Goal: Task Accomplishment & Management: Manage account settings

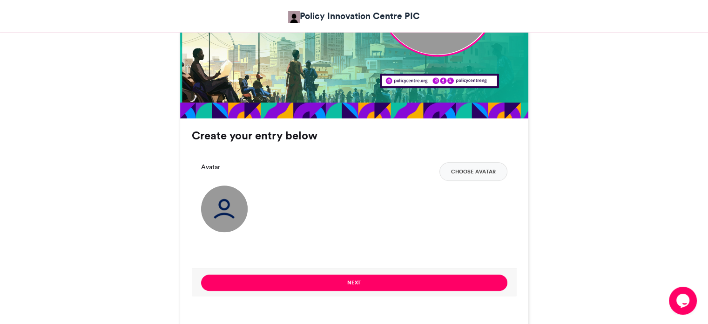
scroll to position [524, 0]
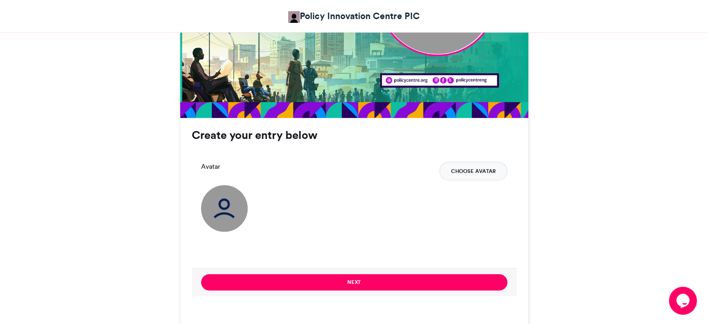
click at [475, 169] on button "Choose Avatar" at bounding box center [474, 171] width 68 height 19
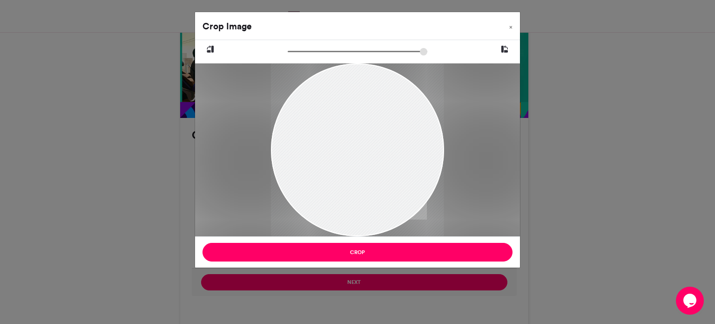
drag, startPoint x: 361, startPoint y: 178, endPoint x: 360, endPoint y: 216, distance: 37.7
click at [360, 216] on div at bounding box center [357, 178] width 173 height 230
drag, startPoint x: 324, startPoint y: 52, endPoint x: 296, endPoint y: 51, distance: 27.5
type input "******"
click at [296, 51] on input "zoom" at bounding box center [358, 51] width 140 height 9
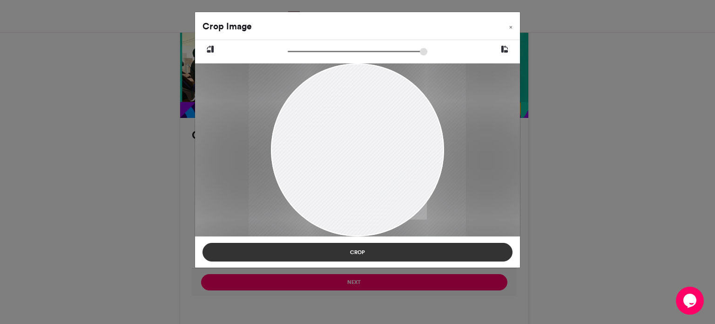
click at [357, 250] on button "Crop" at bounding box center [358, 252] width 310 height 19
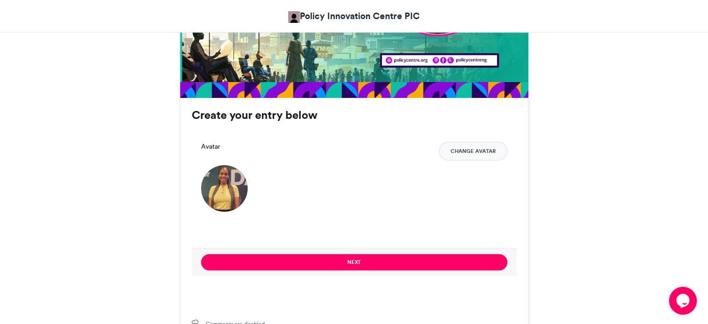
scroll to position [544, 0]
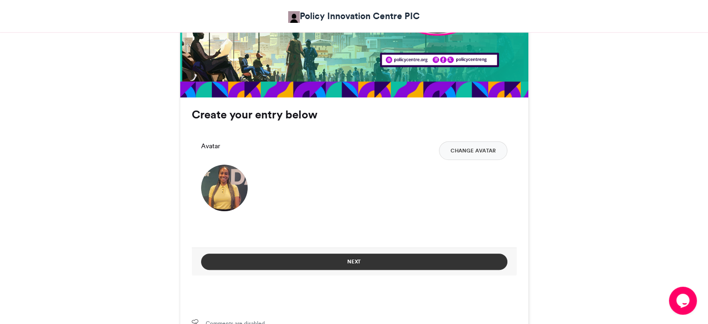
click at [372, 257] on button "Next" at bounding box center [354, 261] width 306 height 16
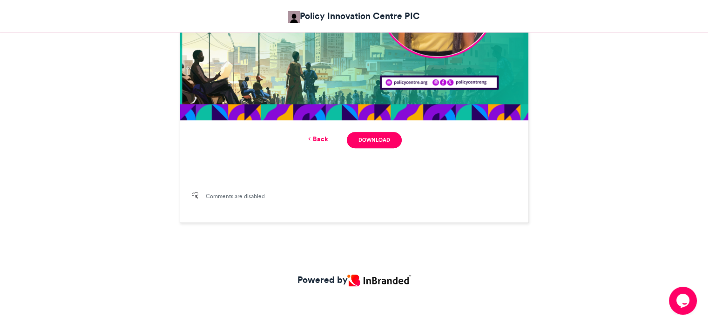
scroll to position [414, 0]
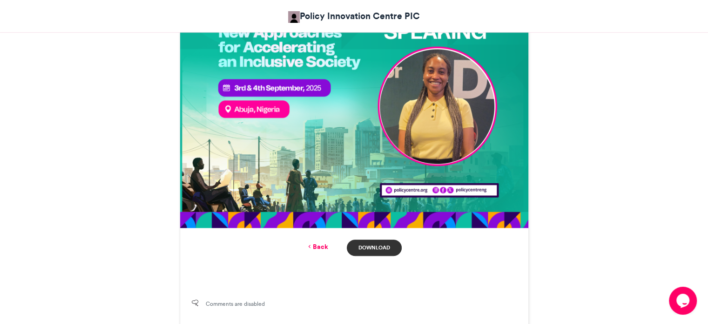
click at [376, 246] on link "Download" at bounding box center [374, 247] width 54 height 16
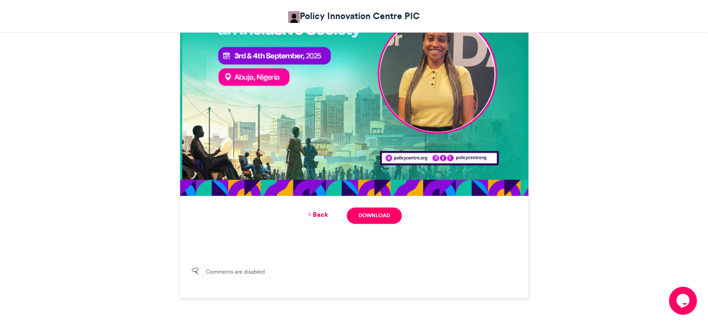
scroll to position [447, 0]
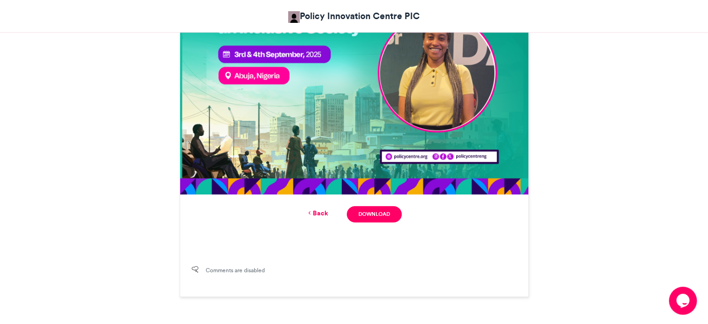
click at [325, 209] on link "Back" at bounding box center [317, 213] width 22 height 10
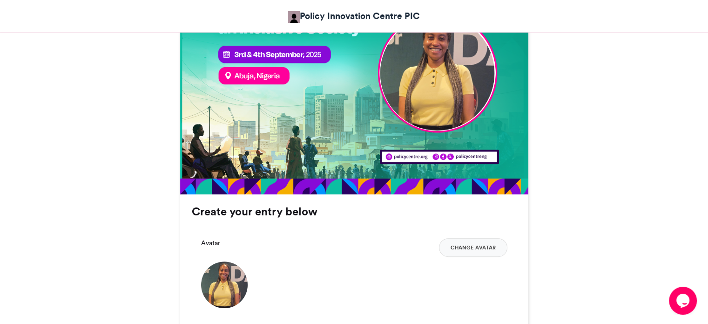
scroll to position [577, 0]
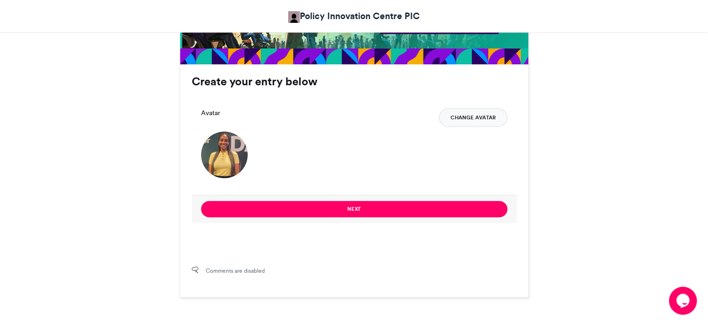
click at [472, 114] on button "Change Avatar" at bounding box center [473, 117] width 68 height 19
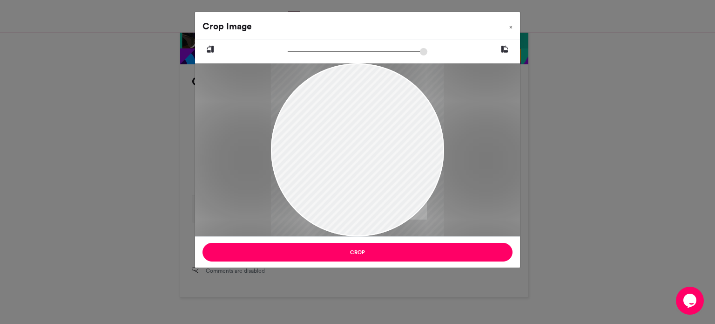
drag, startPoint x: 371, startPoint y: 175, endPoint x: 351, endPoint y: 193, distance: 27.0
click at [351, 193] on div at bounding box center [357, 168] width 173 height 237
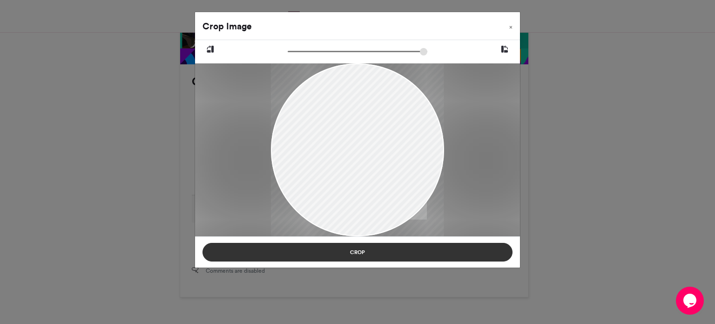
click at [358, 249] on button "Crop" at bounding box center [358, 252] width 310 height 19
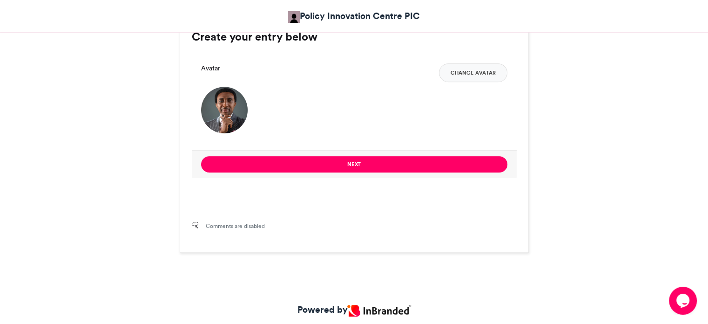
scroll to position [622, 0]
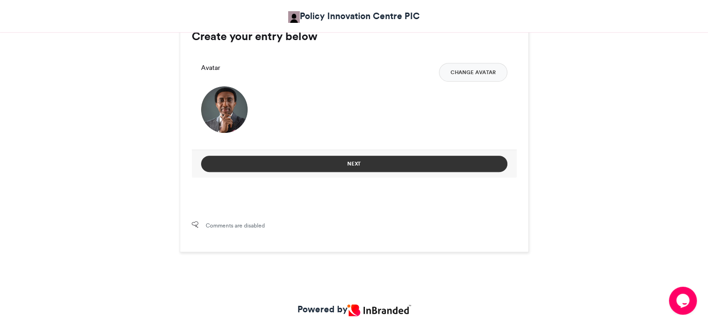
click at [468, 163] on button "Next" at bounding box center [354, 164] width 306 height 16
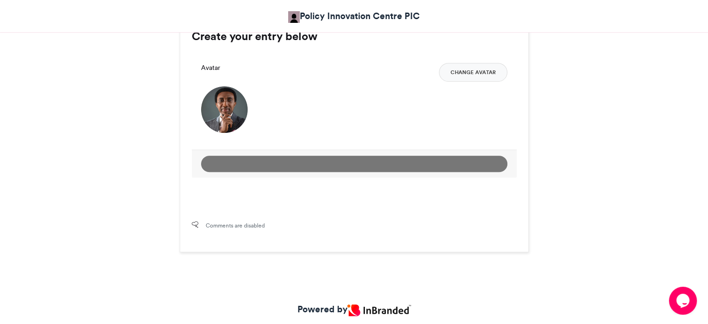
scroll to position [493, 0]
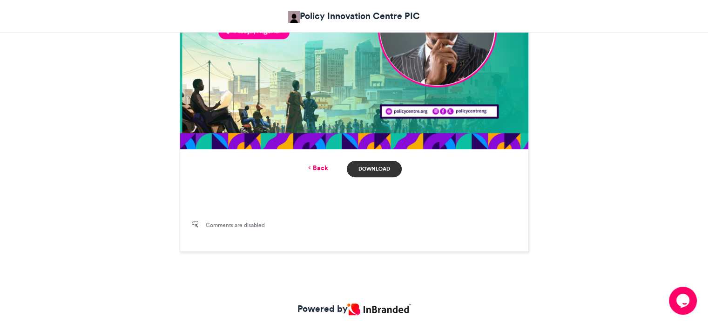
click at [377, 169] on link "Download" at bounding box center [374, 169] width 54 height 16
